Goal: Task Accomplishment & Management: Complete application form

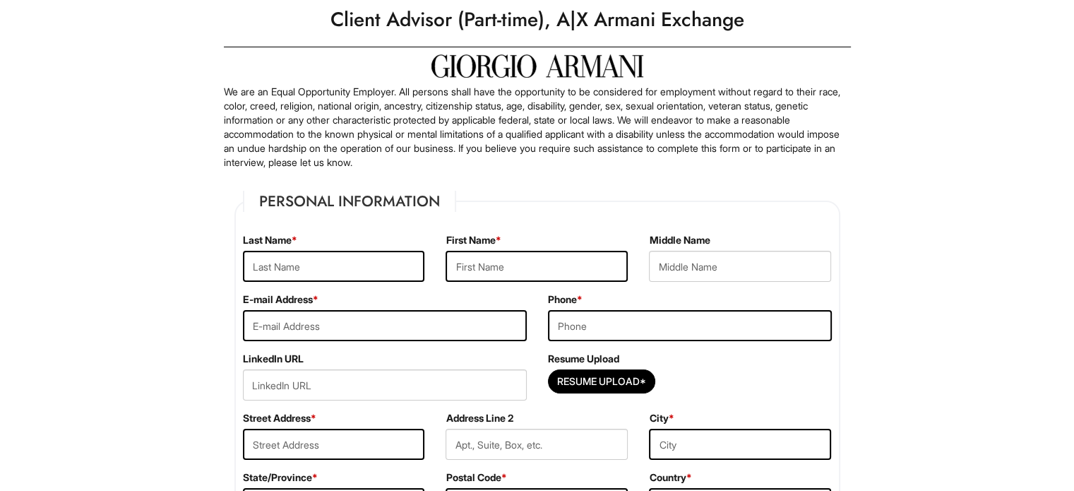
scroll to position [44, 0]
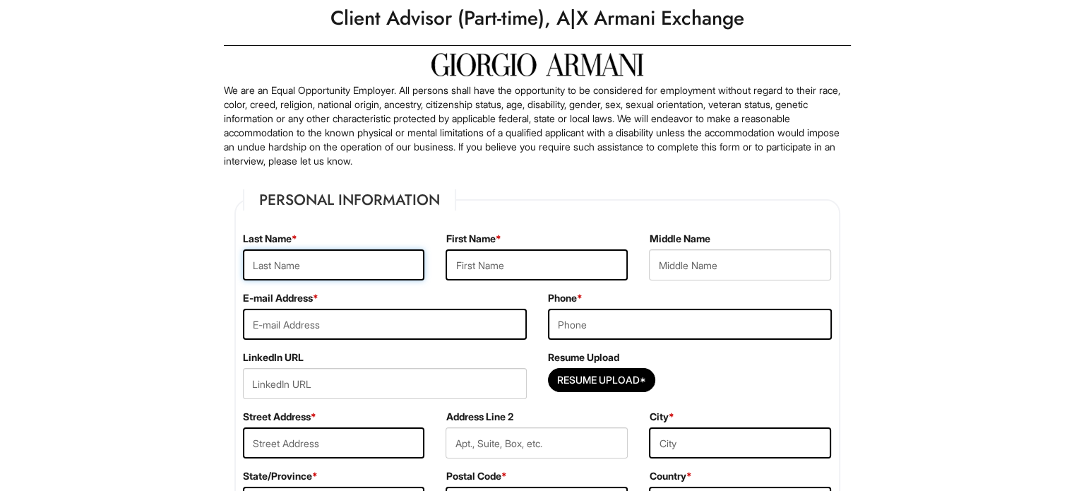
click at [333, 262] on input "text" at bounding box center [334, 264] width 182 height 31
type input "Ebied"
type input "[PERSON_NAME]"
type input "[EMAIL_ADDRESS][DOMAIN_NAME]"
type input "6464645653"
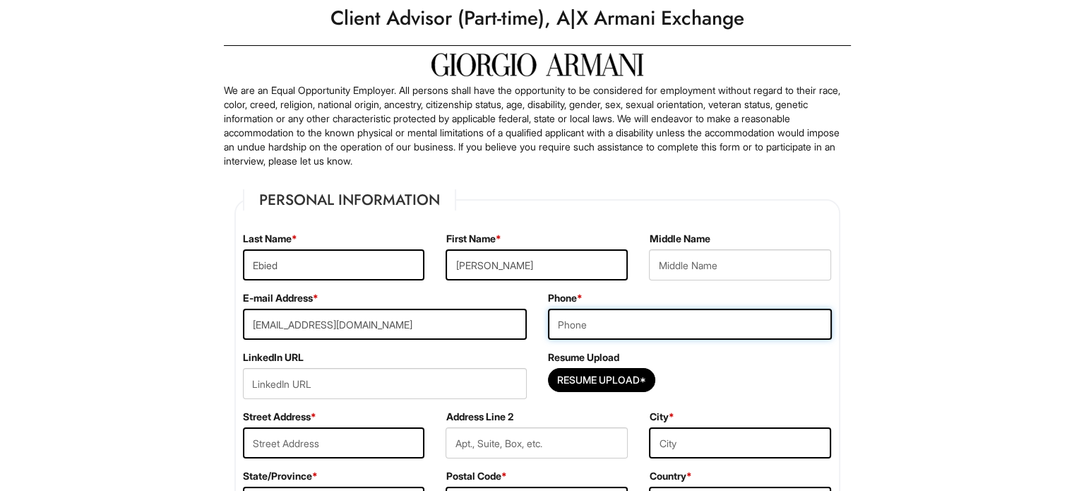
type input "[STREET_ADDRESS]"
type input "Astoria"
select select "NY"
type input "11105"
select select "[GEOGRAPHIC_DATA]"
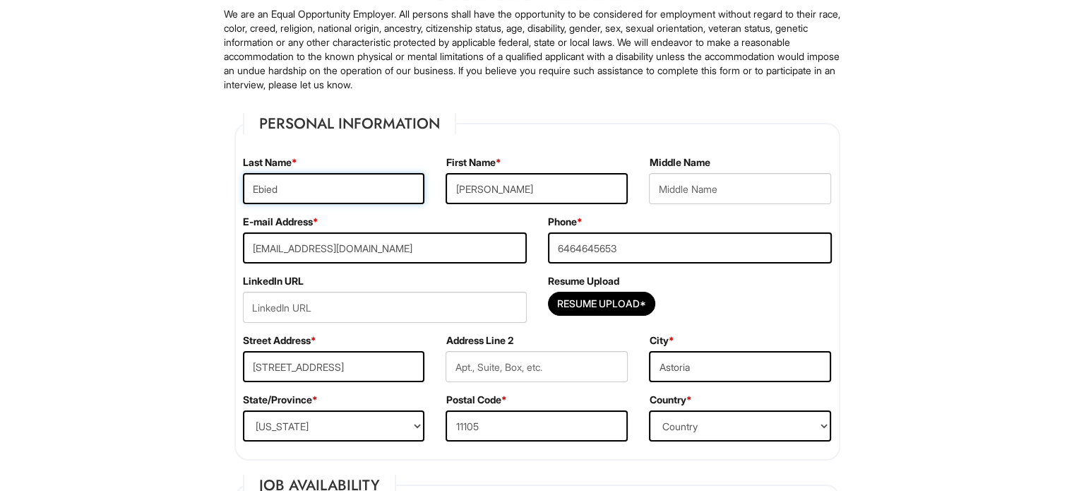
scroll to position [121, 0]
click at [565, 302] on input "Resume Upload*" at bounding box center [602, 303] width 106 height 23
type input "C:\fakepath\[PERSON_NAME] - Resume!.pdf"
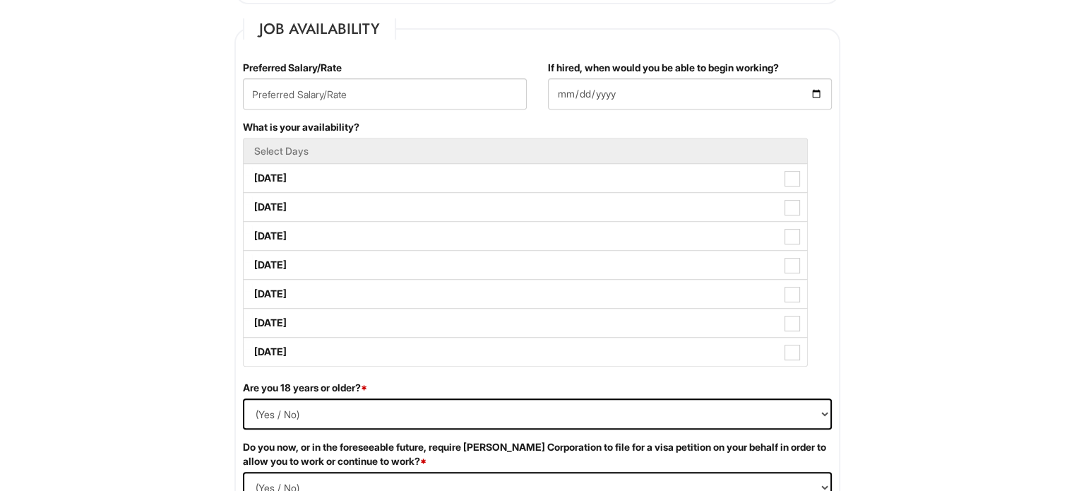
scroll to position [666, 0]
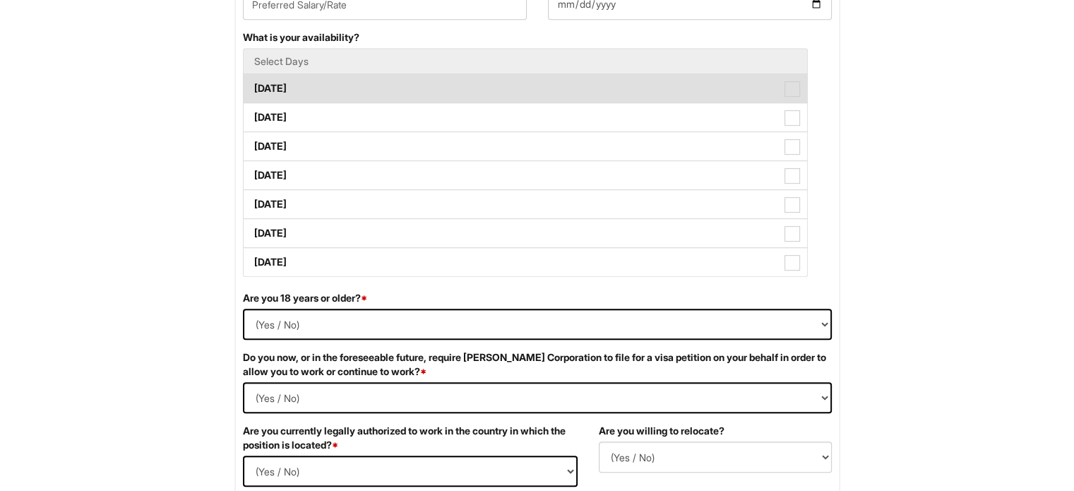
click at [406, 100] on label "[DATE]" at bounding box center [526, 88] width 564 height 28
click at [253, 86] on Available_Monday "[DATE]" at bounding box center [248, 81] width 9 height 9
checkbox Available_Monday "true"
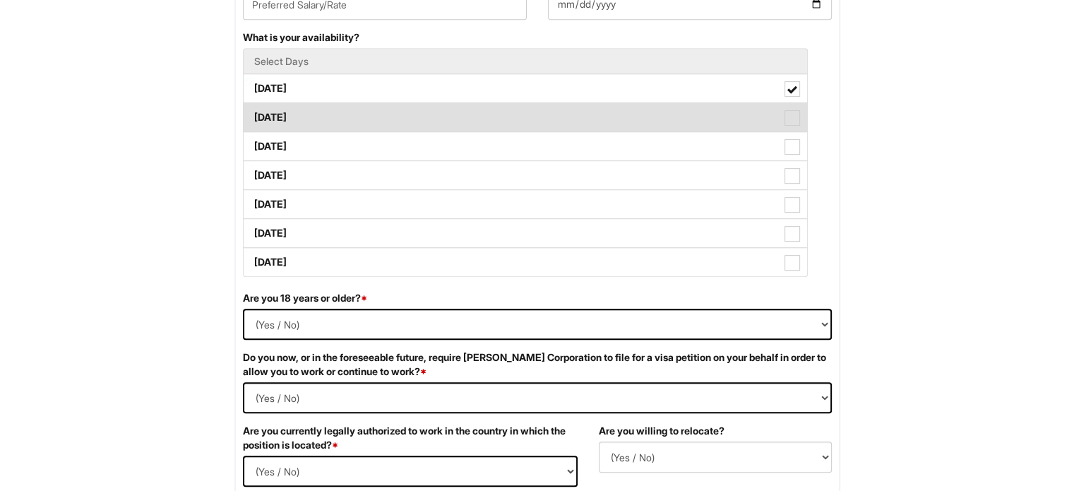
click at [422, 119] on label "[DATE]" at bounding box center [526, 117] width 564 height 28
click at [253, 115] on Available_Tuesday "[DATE]" at bounding box center [248, 110] width 9 height 9
checkbox Available_Tuesday "true"
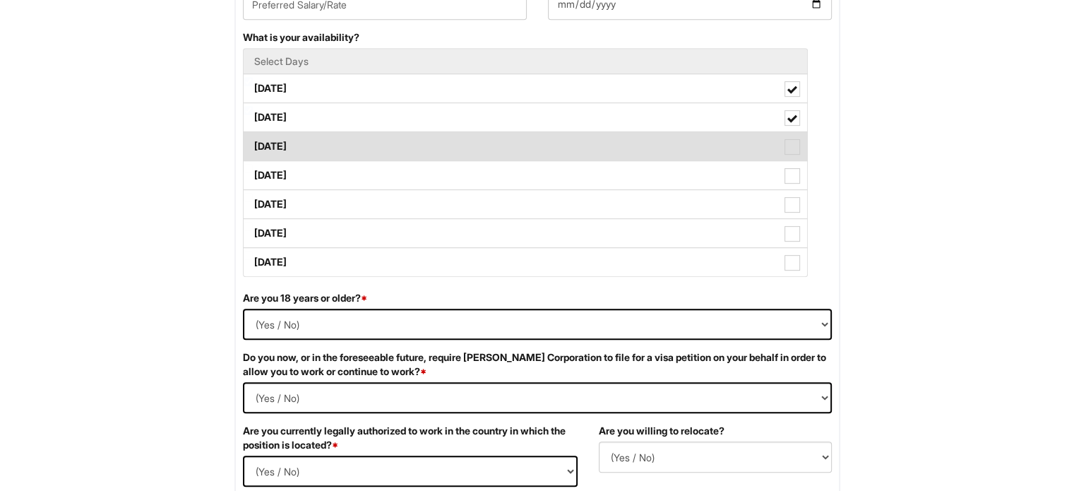
click at [421, 134] on label "[DATE]" at bounding box center [526, 146] width 564 height 28
click at [253, 135] on Available_Wednesday "[DATE]" at bounding box center [248, 139] width 9 height 9
click at [419, 157] on label "[DATE]" at bounding box center [526, 146] width 564 height 28
click at [253, 144] on Available_Wednesday "[DATE]" at bounding box center [248, 139] width 9 height 9
checkbox Available_Wednesday "false"
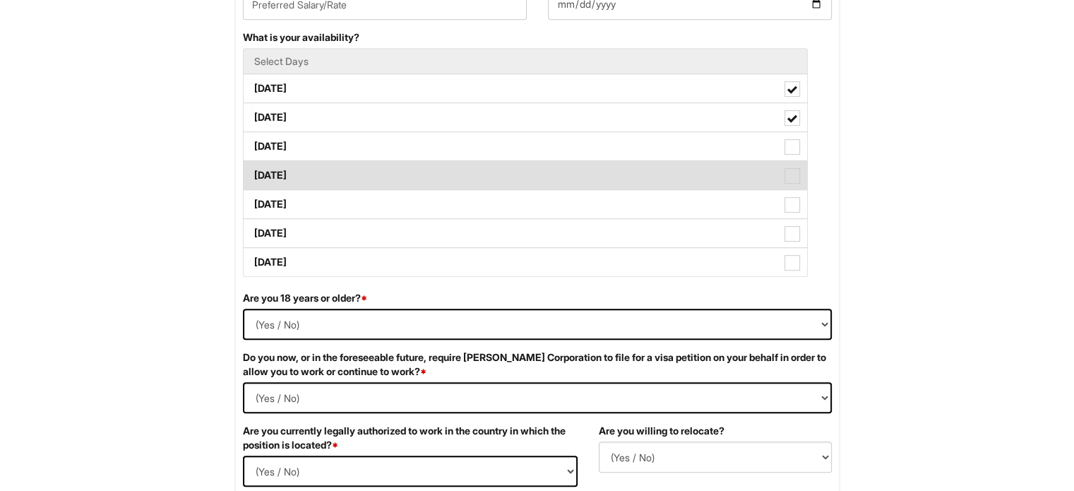
click at [418, 164] on label "[DATE]" at bounding box center [526, 175] width 564 height 28
click at [253, 164] on Available_Thursday "[DATE]" at bounding box center [248, 168] width 9 height 9
checkbox Available_Thursday "true"
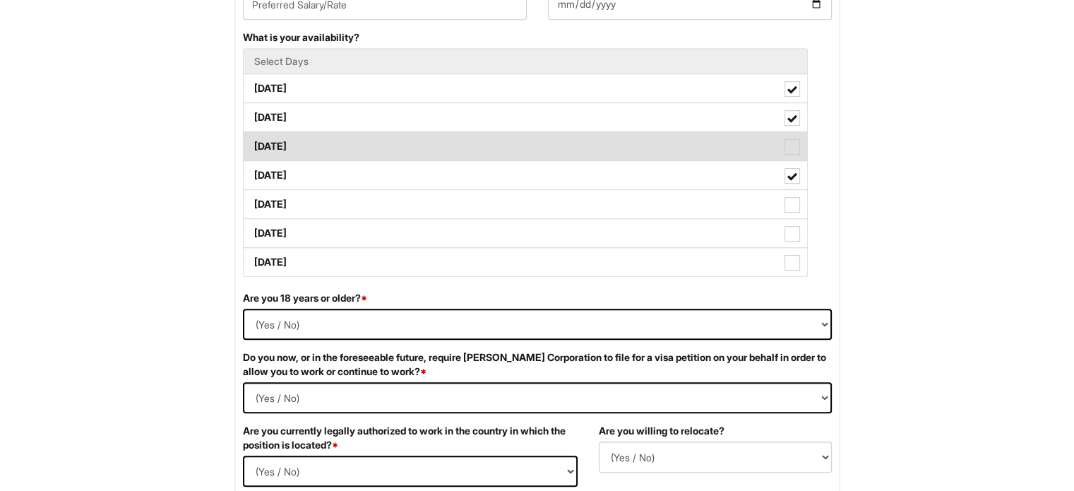
click at [438, 141] on label "[DATE]" at bounding box center [526, 146] width 564 height 28
click at [253, 141] on Available_Wednesday "[DATE]" at bounding box center [248, 139] width 9 height 9
checkbox Available_Wednesday "true"
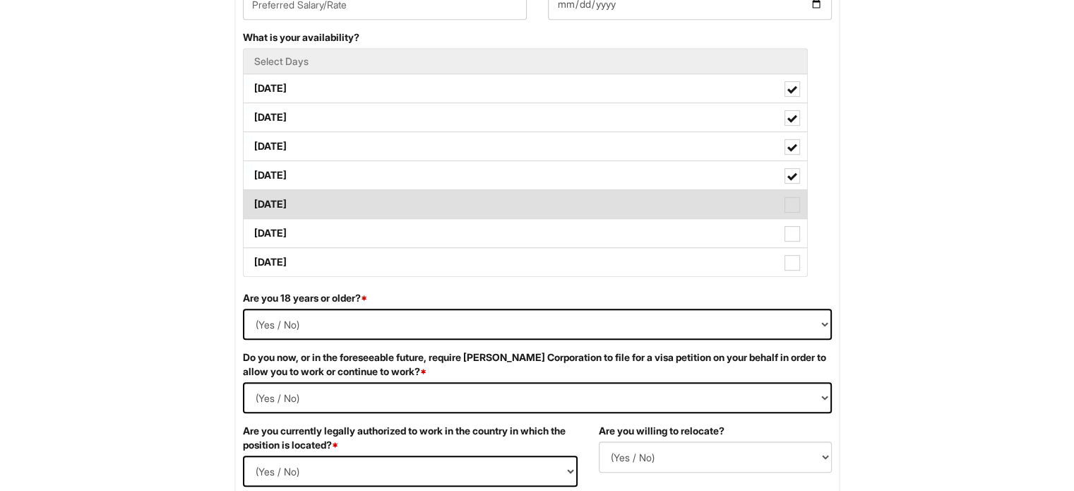
click at [453, 199] on label "[DATE]" at bounding box center [526, 204] width 564 height 28
click at [253, 199] on Available_Friday "[DATE]" at bounding box center [248, 197] width 9 height 9
checkbox Available_Friday "true"
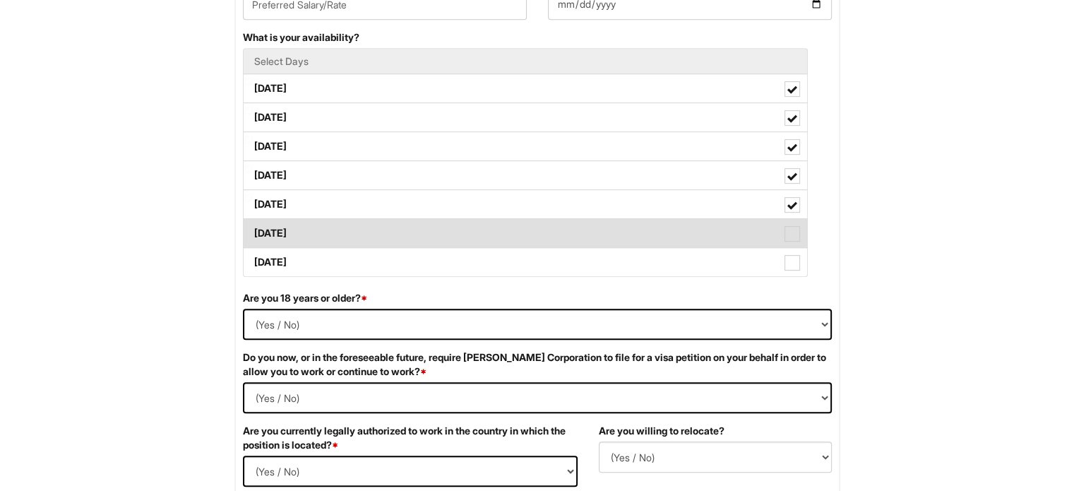
click at [453, 220] on label "[DATE]" at bounding box center [526, 233] width 564 height 28
click at [253, 222] on Available_Saturday "[DATE]" at bounding box center [248, 226] width 9 height 9
checkbox Available_Saturday "true"
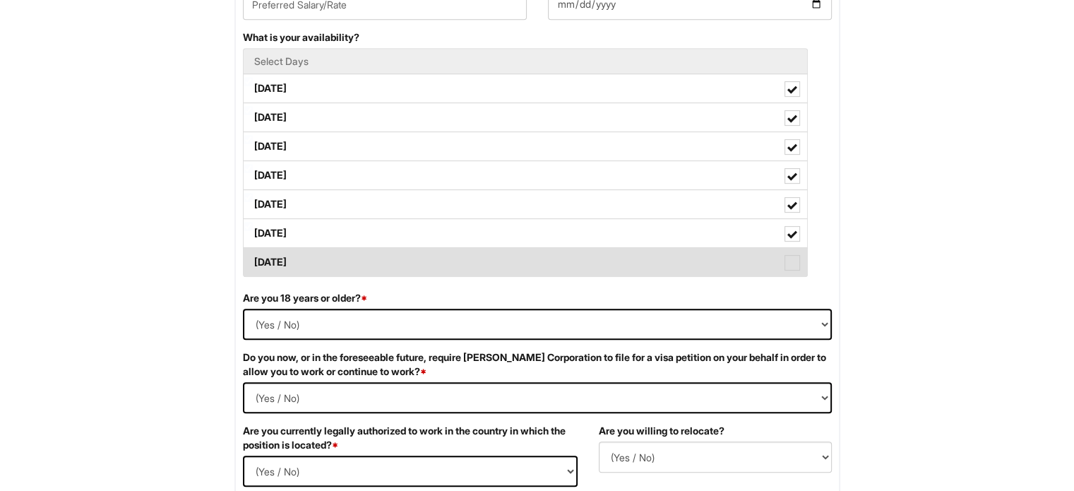
click at [475, 251] on label "[DATE]" at bounding box center [526, 262] width 564 height 28
click at [253, 251] on Available_Sunday "[DATE]" at bounding box center [248, 255] width 9 height 9
checkbox Available_Sunday "true"
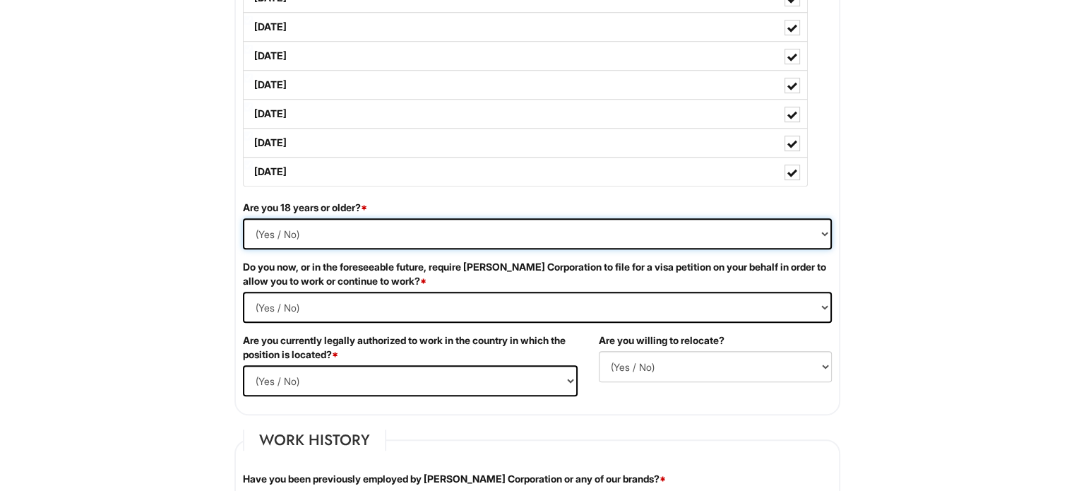
click at [578, 237] on select "(Yes / No) Yes No" at bounding box center [537, 233] width 589 height 31
select select "Yes"
click at [243, 218] on select "(Yes / No) Yes No" at bounding box center [537, 233] width 589 height 31
click at [441, 297] on Required "(Yes / No) Yes No" at bounding box center [537, 307] width 589 height 31
select Required "No"
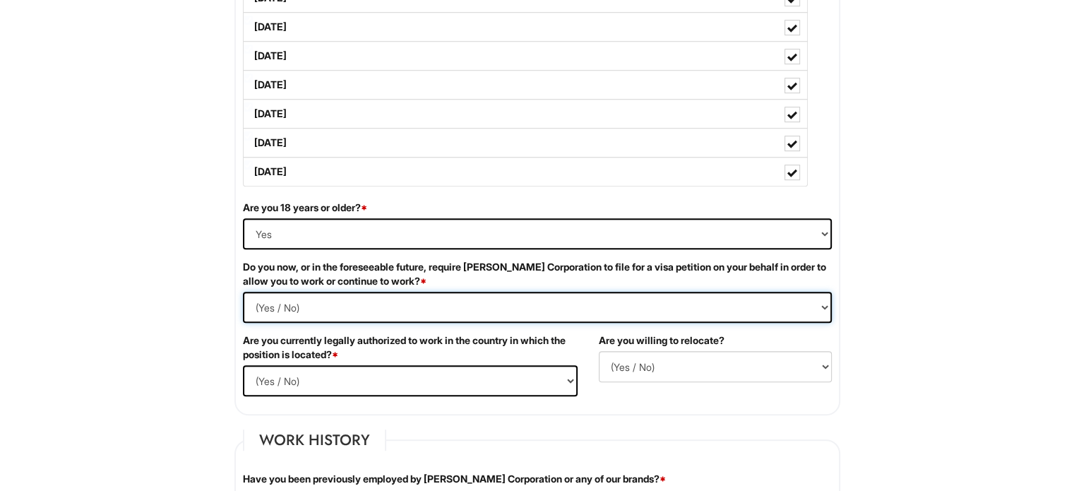
click at [243, 292] on Required "(Yes / No) Yes No" at bounding box center [537, 307] width 589 height 31
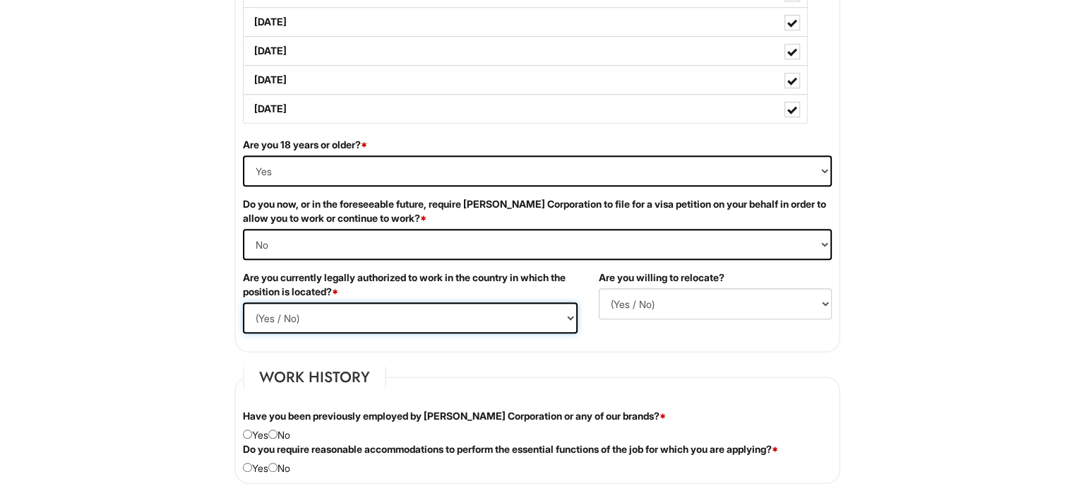
click at [411, 327] on select "(Yes / No) Yes No" at bounding box center [410, 317] width 335 height 31
select select "Yes"
click at [243, 302] on select "(Yes / No) Yes No" at bounding box center [410, 317] width 335 height 31
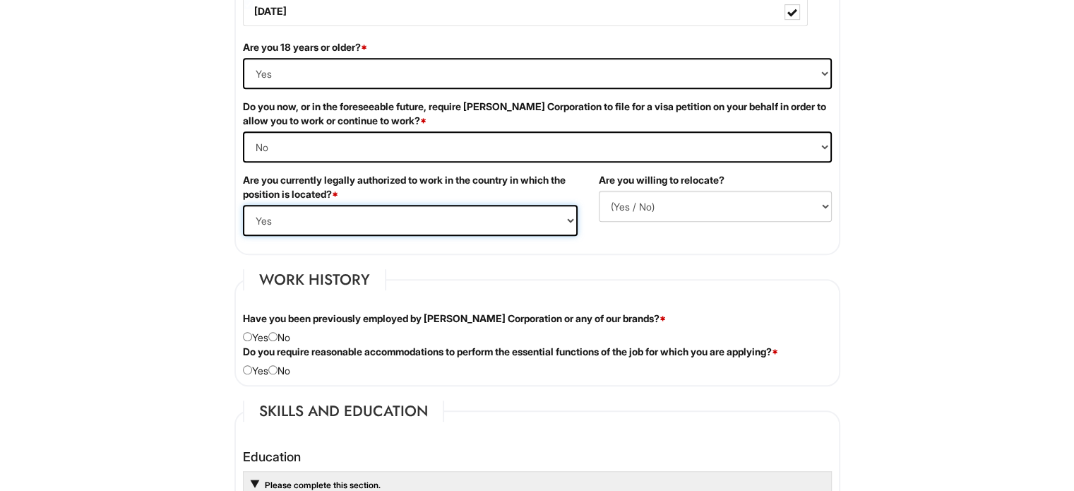
scroll to position [946, 0]
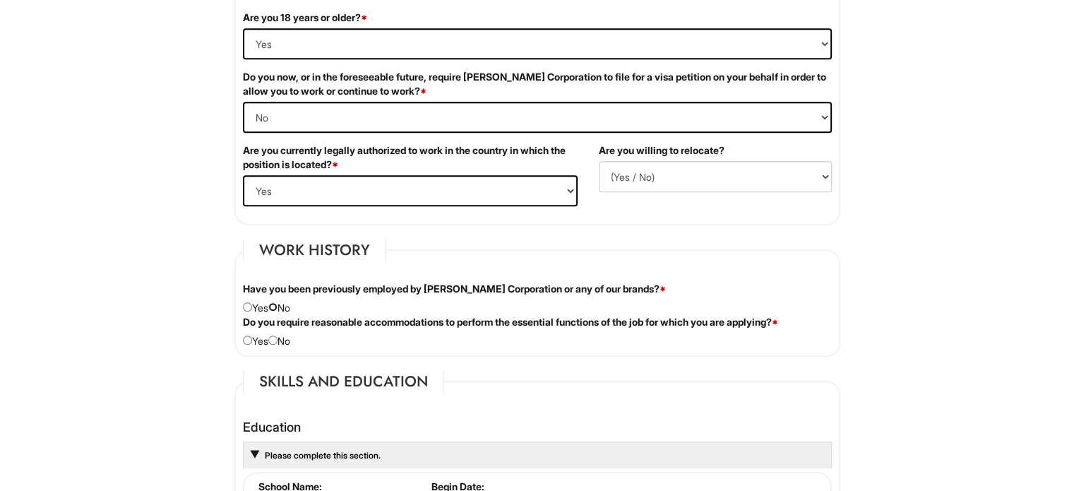
click at [278, 302] on input "radio" at bounding box center [272, 306] width 9 height 9
radio input "true"
click at [278, 335] on input "radio" at bounding box center [272, 339] width 9 height 9
radio input "true"
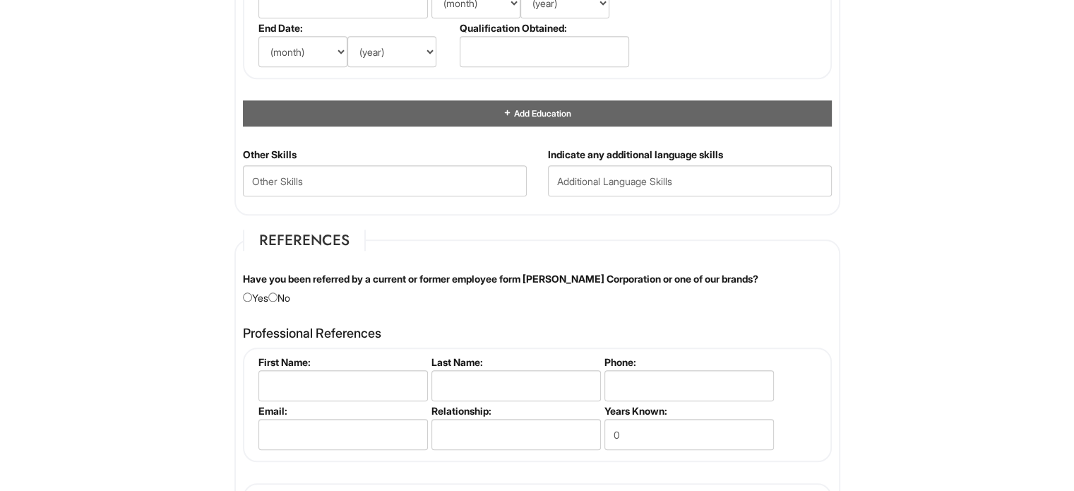
scroll to position [1569, 0]
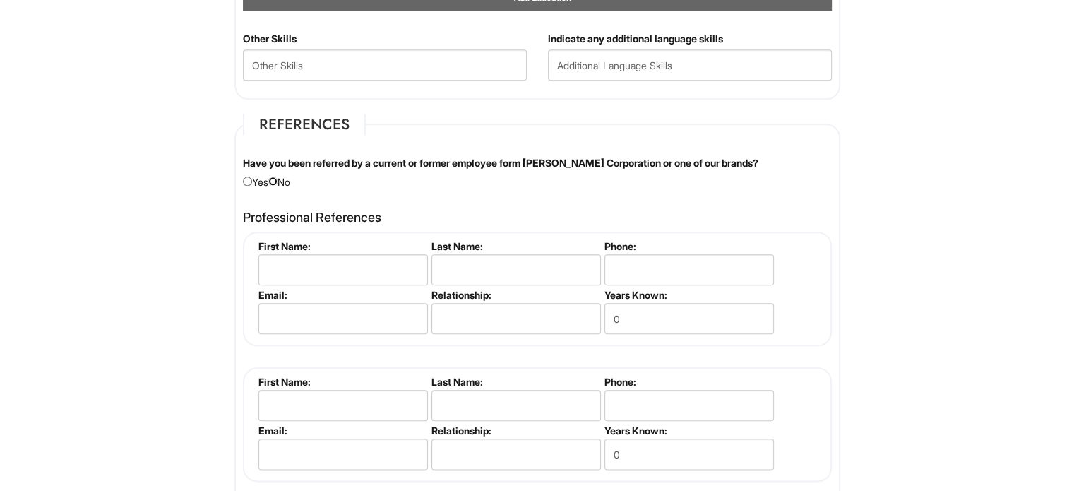
click at [278, 177] on input "radio" at bounding box center [272, 181] width 9 height 9
radio input "true"
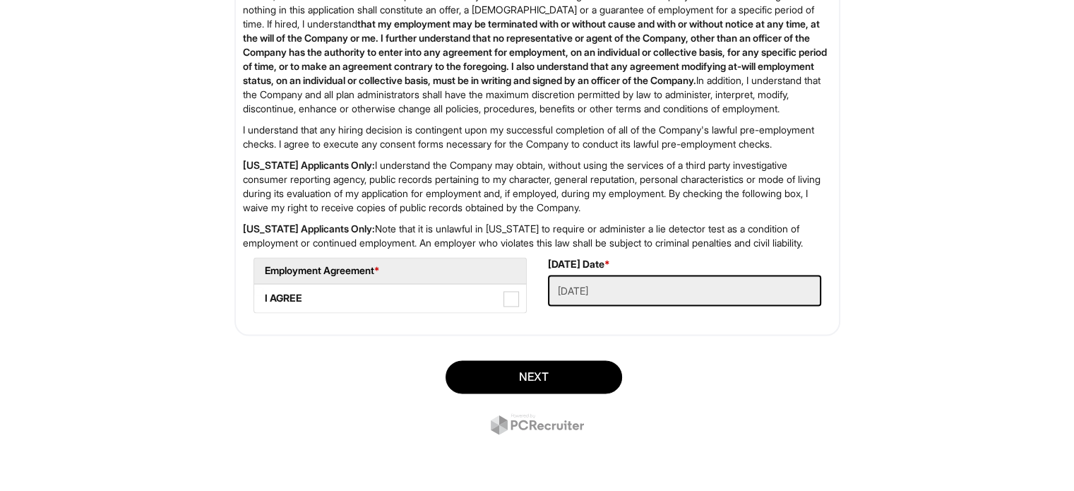
scroll to position [2316, 0]
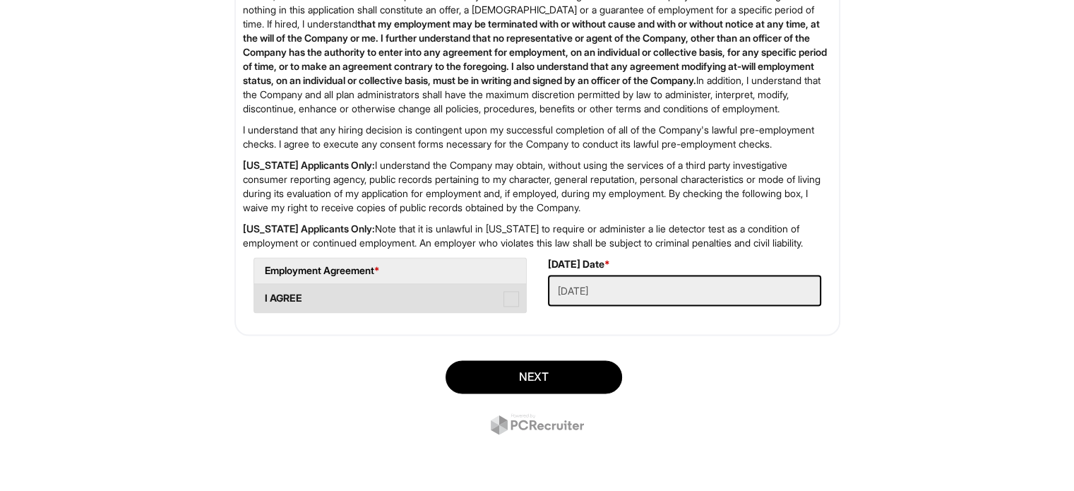
click at [484, 311] on label "I AGREE" at bounding box center [390, 298] width 272 height 28
click at [263, 296] on AGREE "I AGREE" at bounding box center [258, 291] width 9 height 9
checkbox AGREE "true"
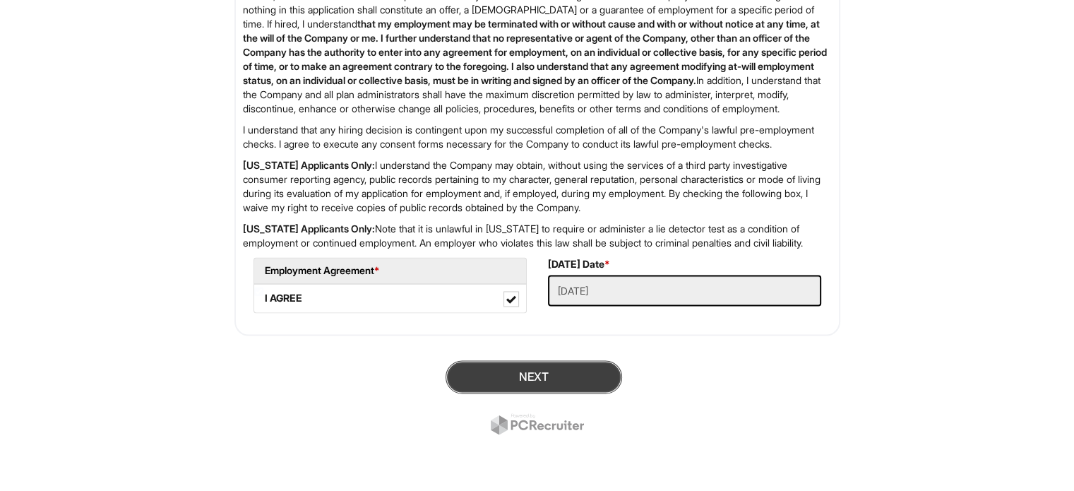
click at [534, 364] on button "Next" at bounding box center [534, 376] width 177 height 33
